Goal: Navigation & Orientation: Find specific page/section

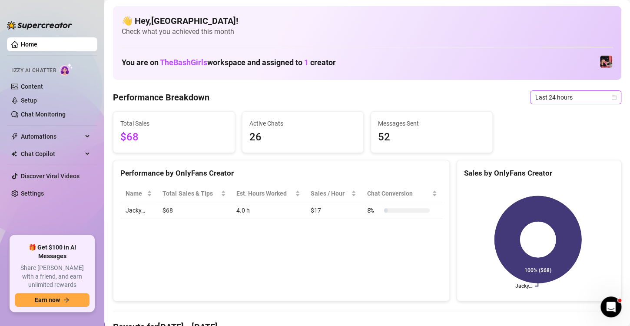
click at [611, 96] on icon "calendar" at bounding box center [613, 97] width 5 height 5
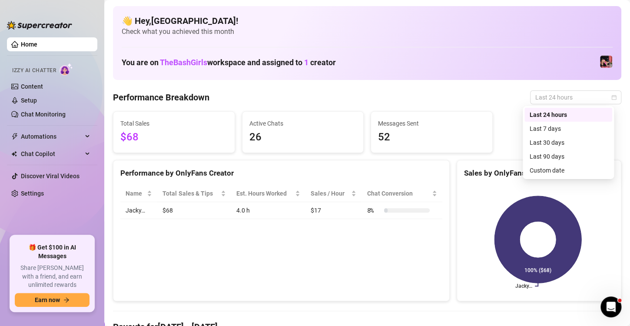
click at [560, 113] on div "Last 24 hours" at bounding box center [568, 115] width 77 height 10
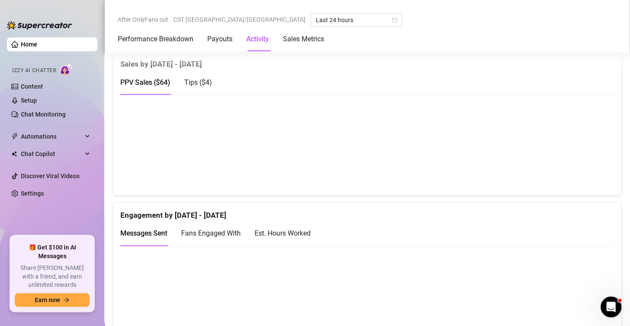
scroll to position [461, 0]
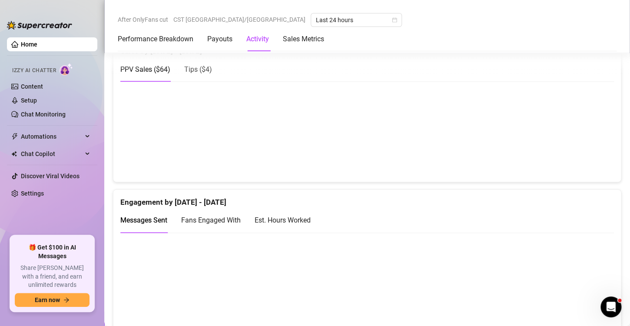
click at [310, 218] on div "Est. Hours Worked" at bounding box center [283, 220] width 56 height 11
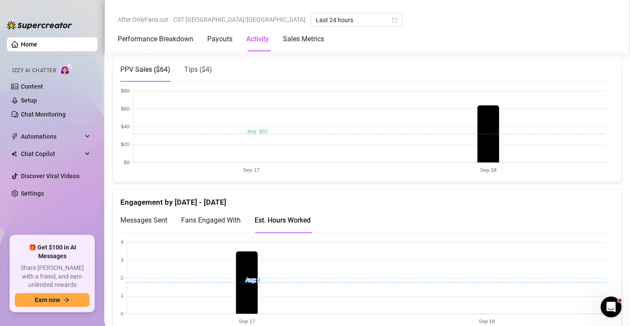
click at [253, 278] on canvas at bounding box center [363, 282] width 486 height 87
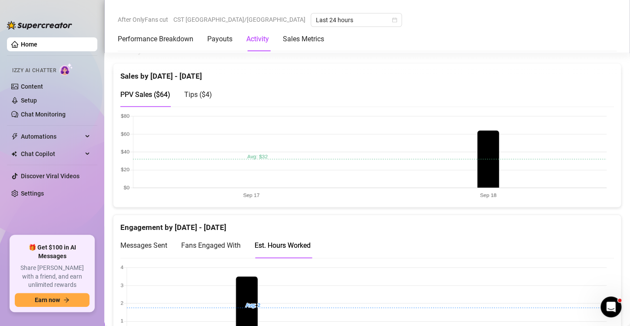
scroll to position [433, 0]
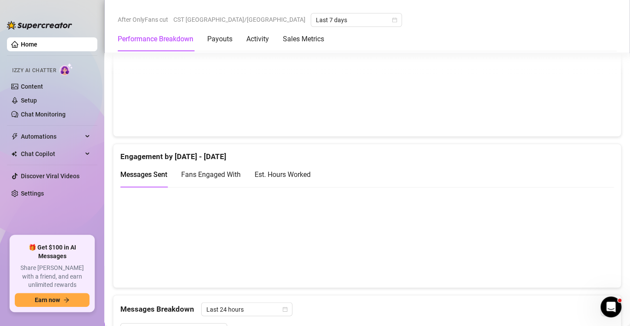
scroll to position [509, 0]
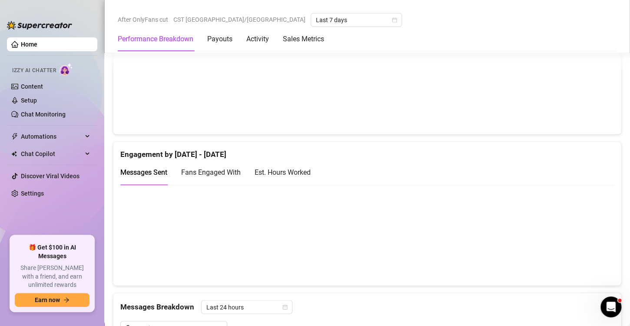
click at [262, 172] on div "Est. Hours Worked" at bounding box center [283, 172] width 56 height 11
